Goal: Information Seeking & Learning: Learn about a topic

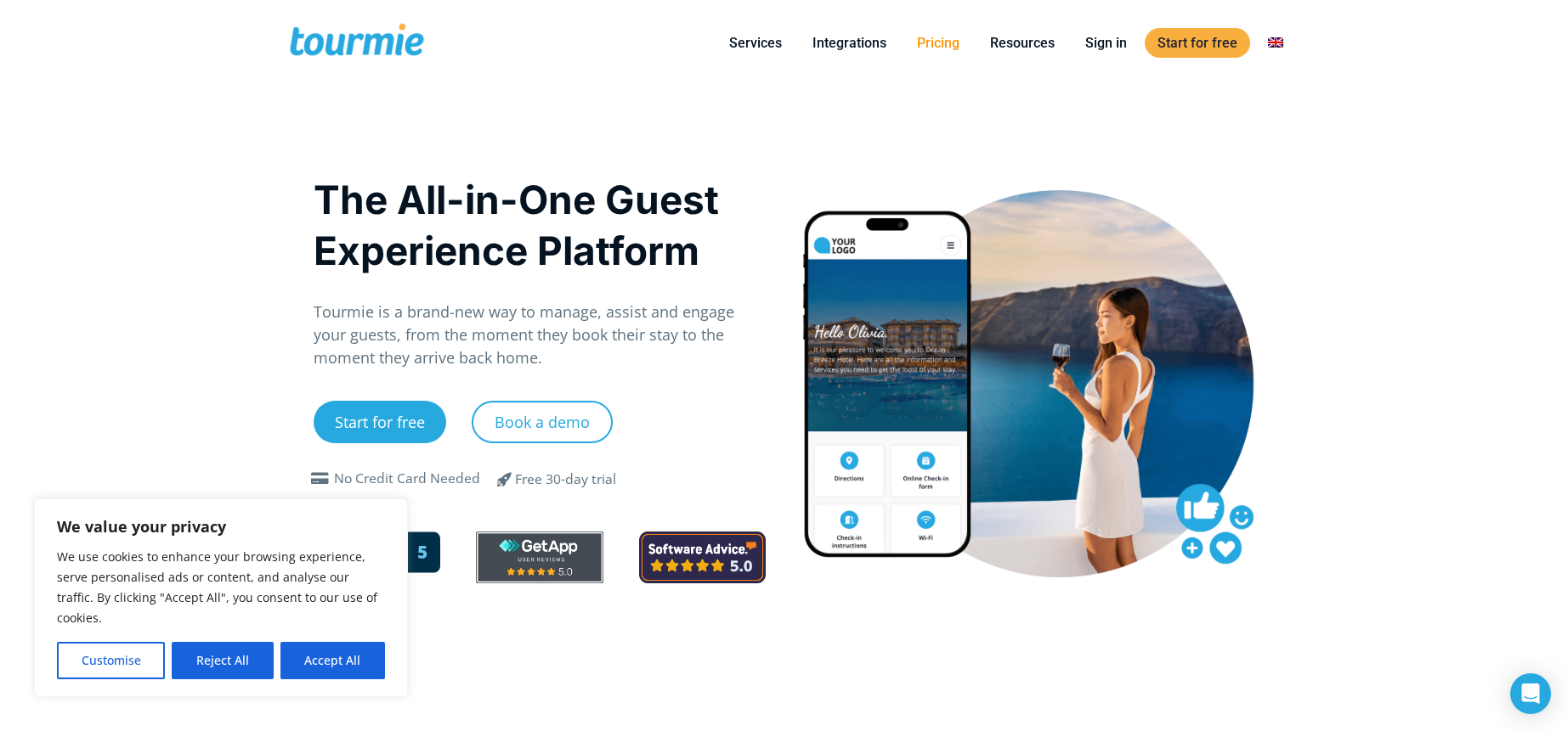
drag, startPoint x: 0, startPoint y: 0, endPoint x: 935, endPoint y: 42, distance: 935.9
click at [935, 42] on link "Pricing" at bounding box center [938, 43] width 68 height 21
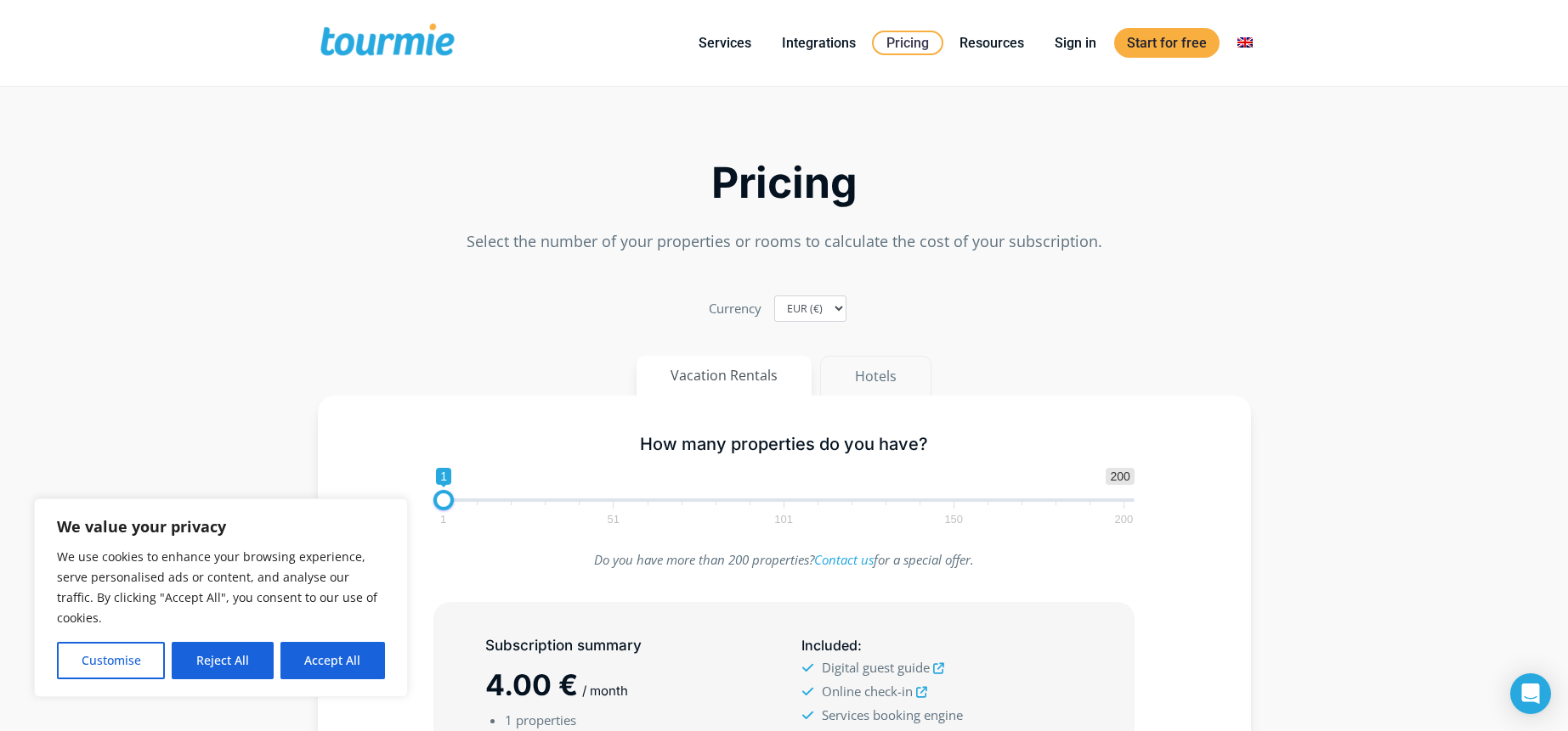
drag, startPoint x: 0, startPoint y: 0, endPoint x: 881, endPoint y: 375, distance: 957.5
click at [881, 375] on button "Hotels" at bounding box center [875, 376] width 111 height 41
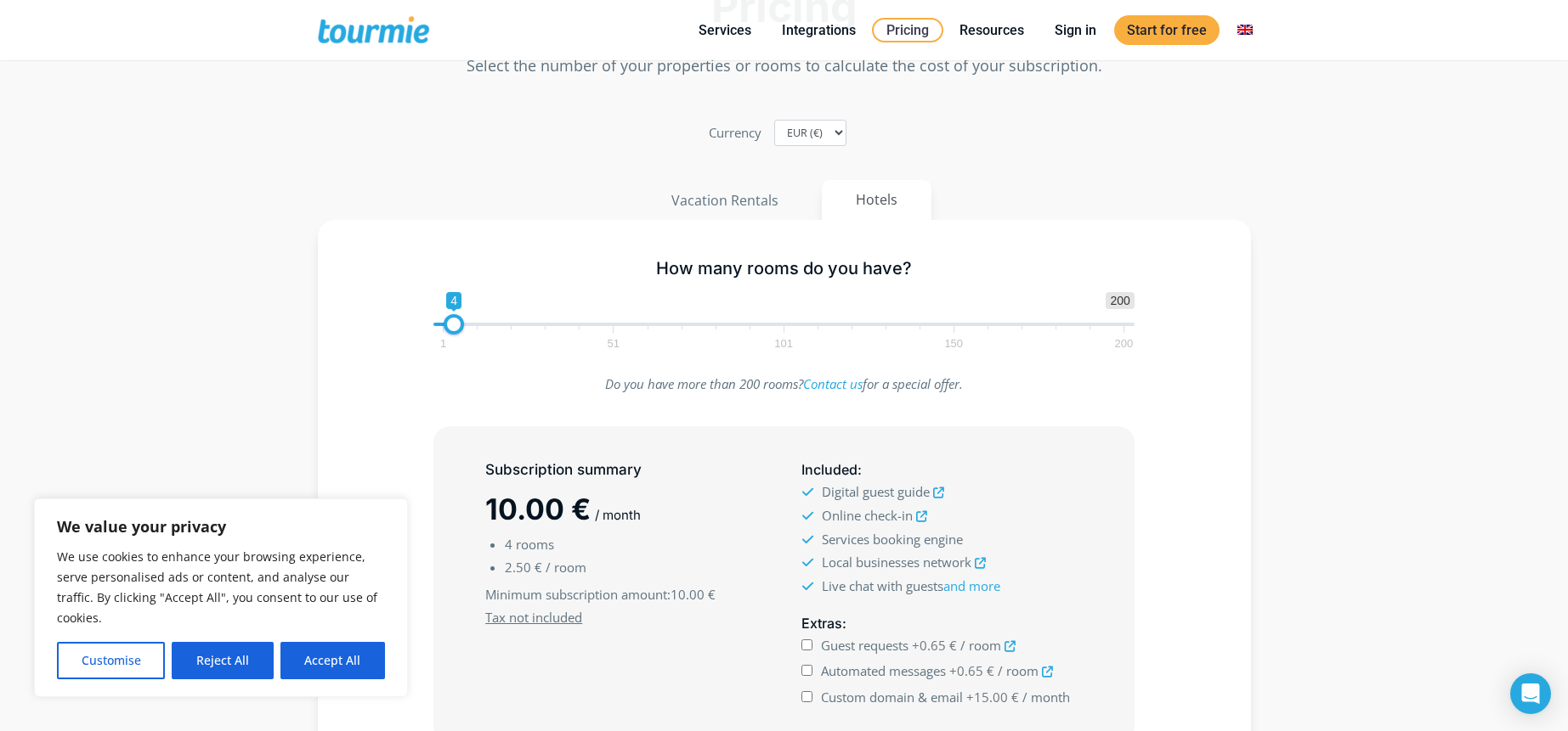
scroll to position [91, 0]
type input "122"
drag, startPoint x: 881, startPoint y: 375, endPoint x: 860, endPoint y: 329, distance: 50.6
click at [860, 329] on span at bounding box center [857, 323] width 20 height 20
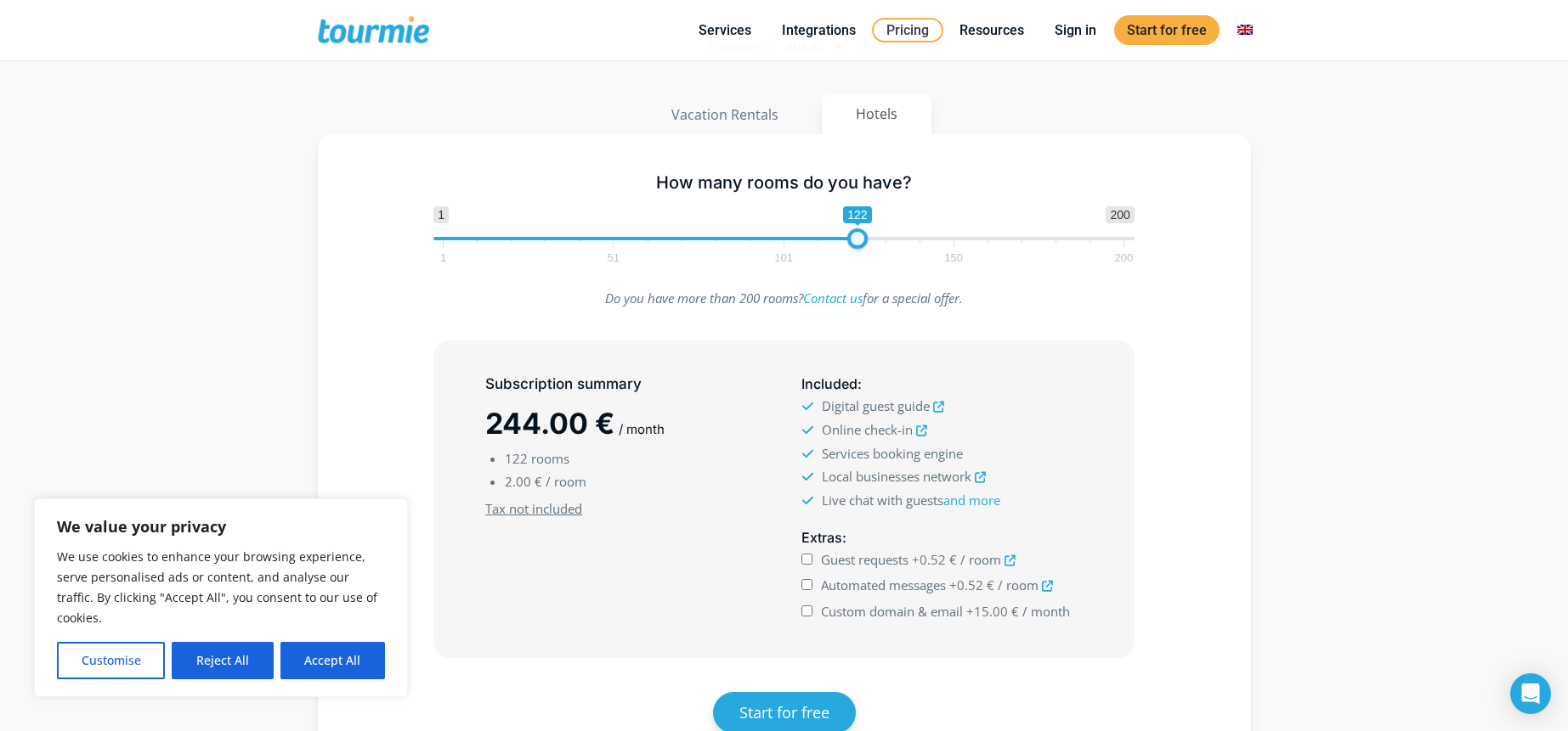
scroll to position [183, 0]
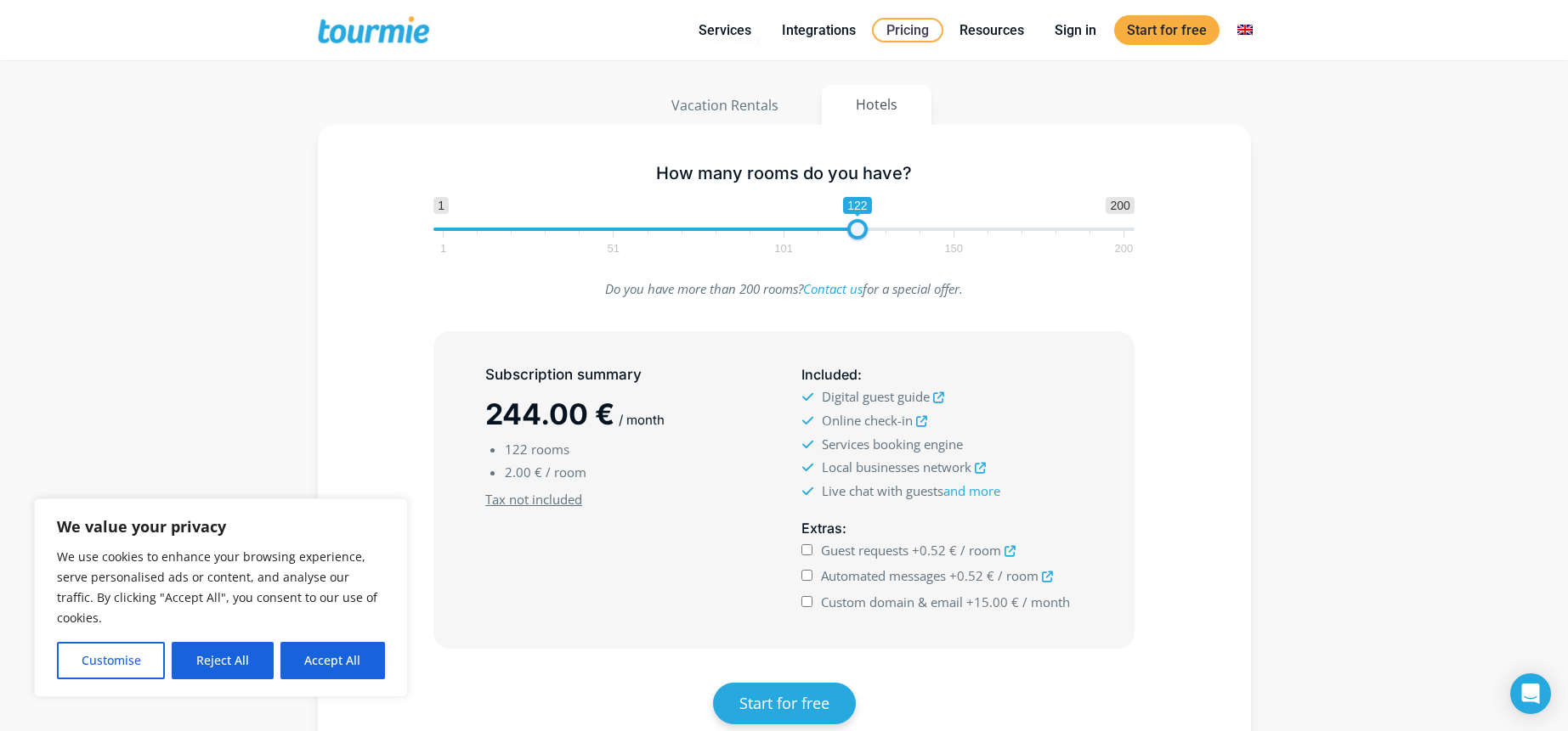
click at [737, 28] on link "Services" at bounding box center [724, 30] width 78 height 21
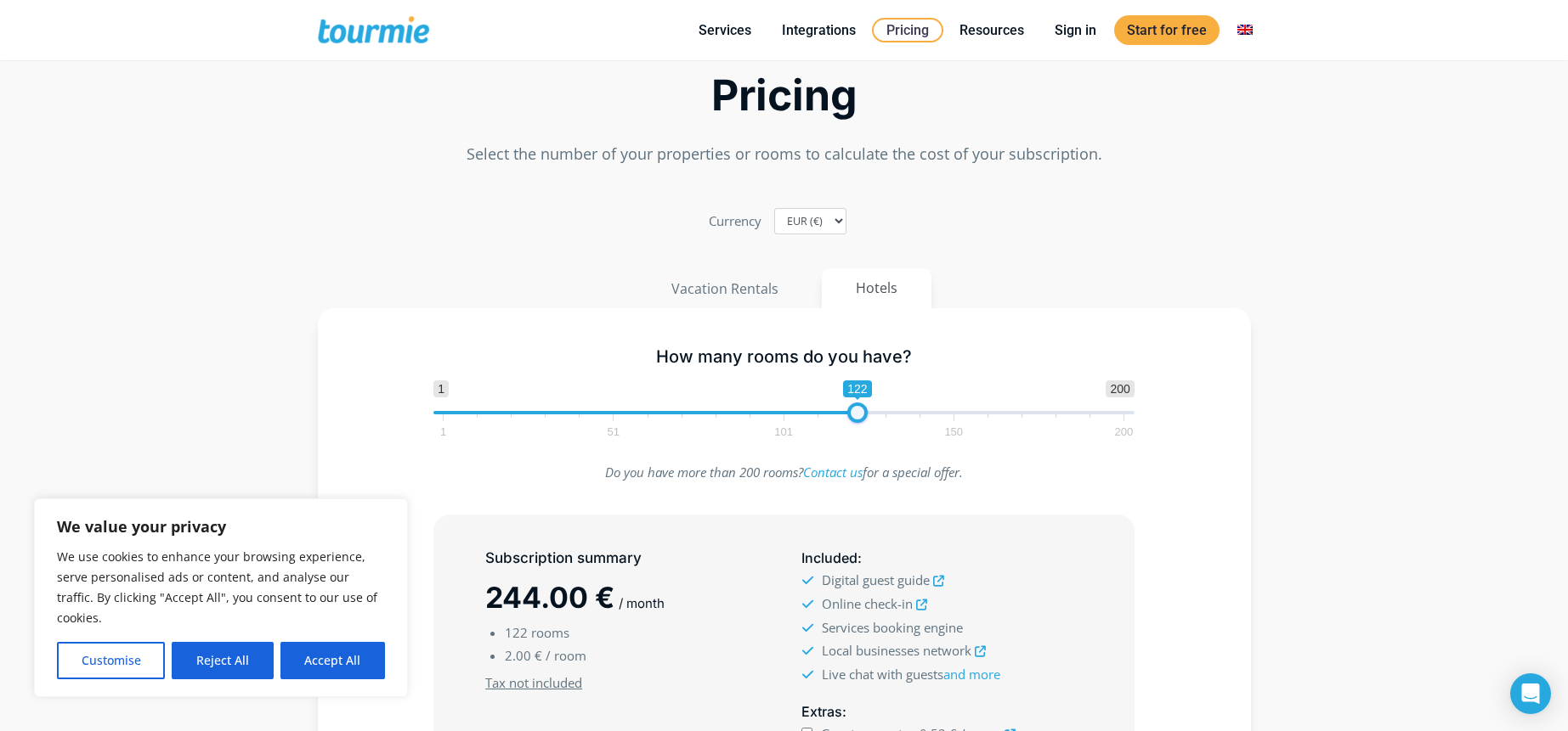
click at [732, 80] on link "For Hotels" at bounding box center [802, 95] width 236 height 43
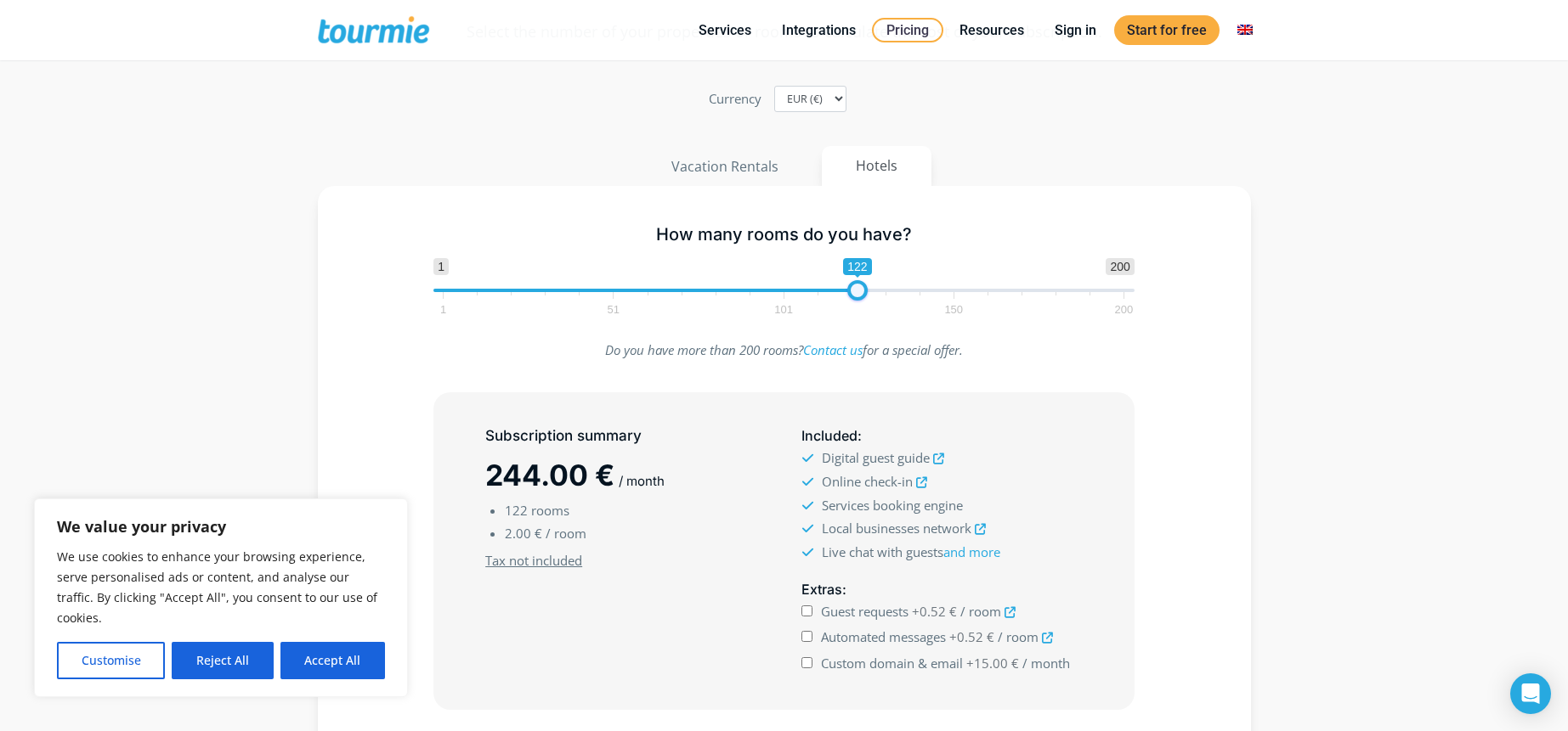
scroll to position [125, 0]
drag, startPoint x: 860, startPoint y: 329, endPoint x: 832, endPoint y: 375, distance: 53.9
click at [832, 375] on div "How many rooms do you have? 1 200 0 0 122 1 51 101 150 200 122 Do you have more…" at bounding box center [784, 524] width 933 height 678
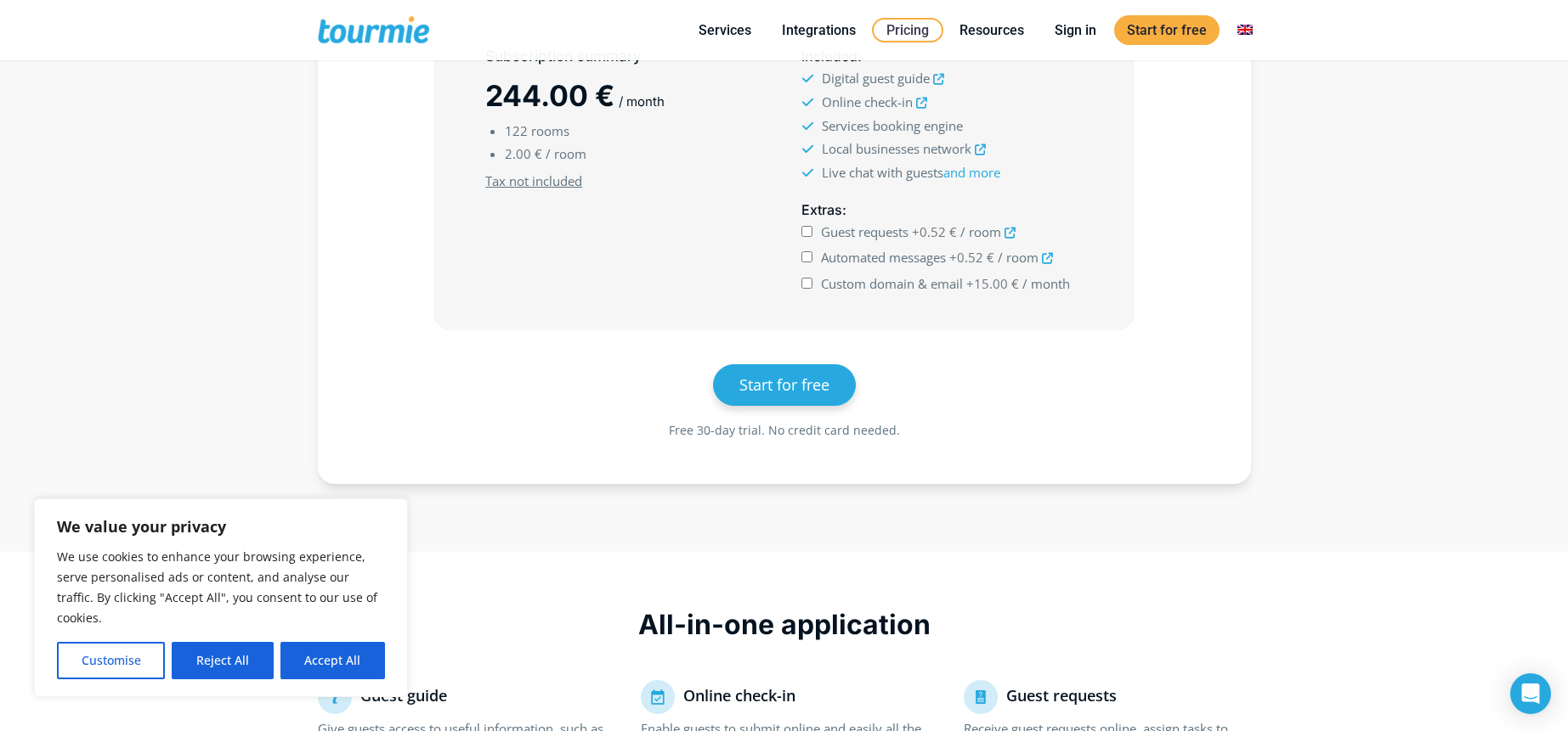
scroll to position [0, 0]
